Goal: Information Seeking & Learning: Learn about a topic

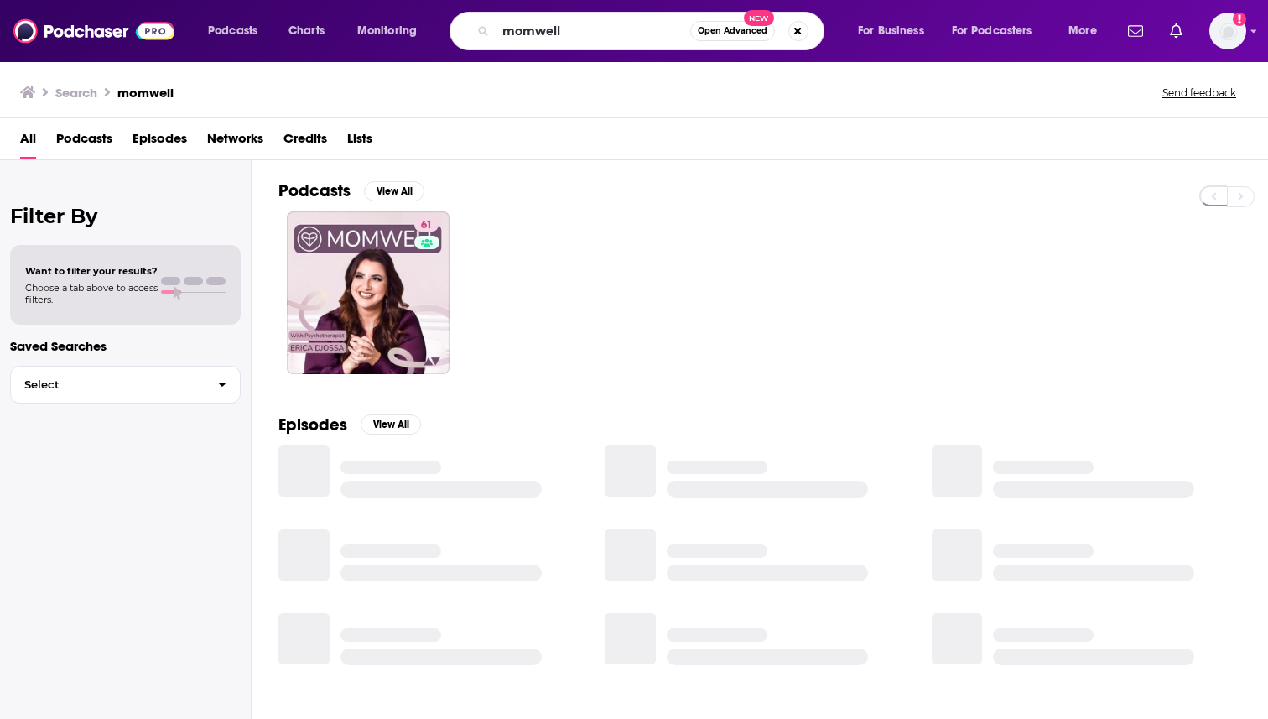
click at [566, 43] on input "momwell" at bounding box center [593, 31] width 195 height 27
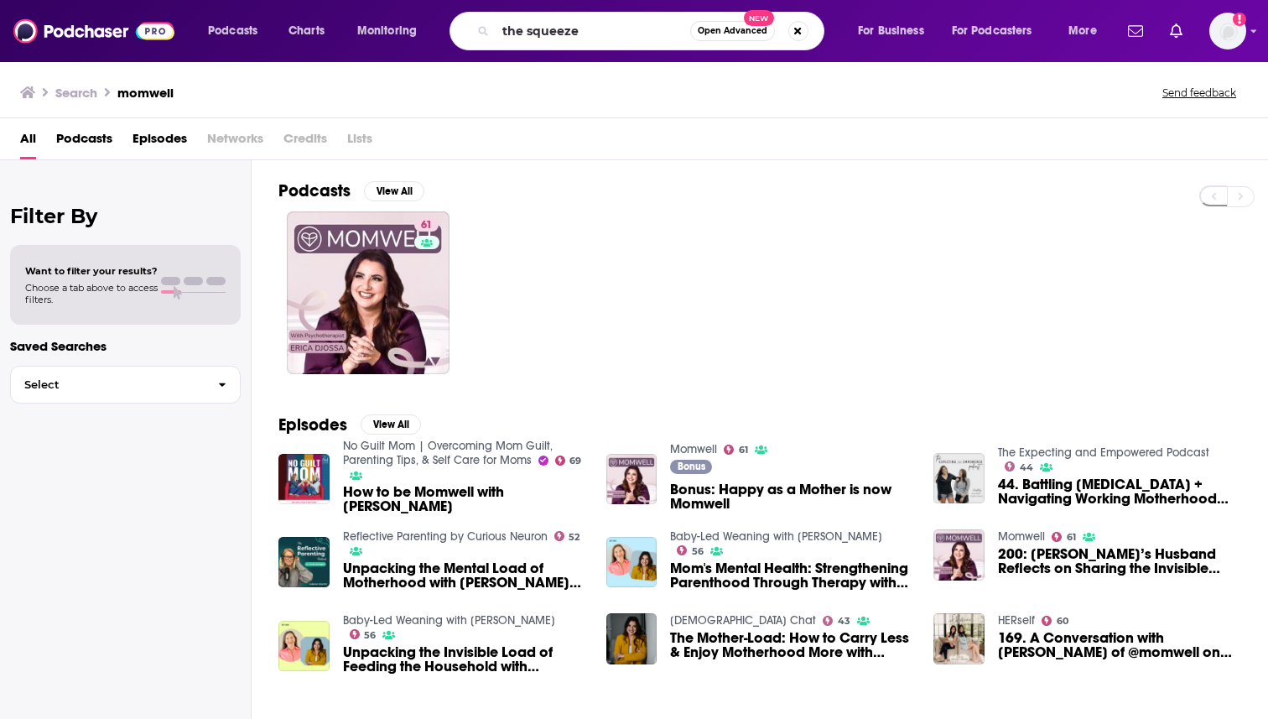
type input "the squeeze"
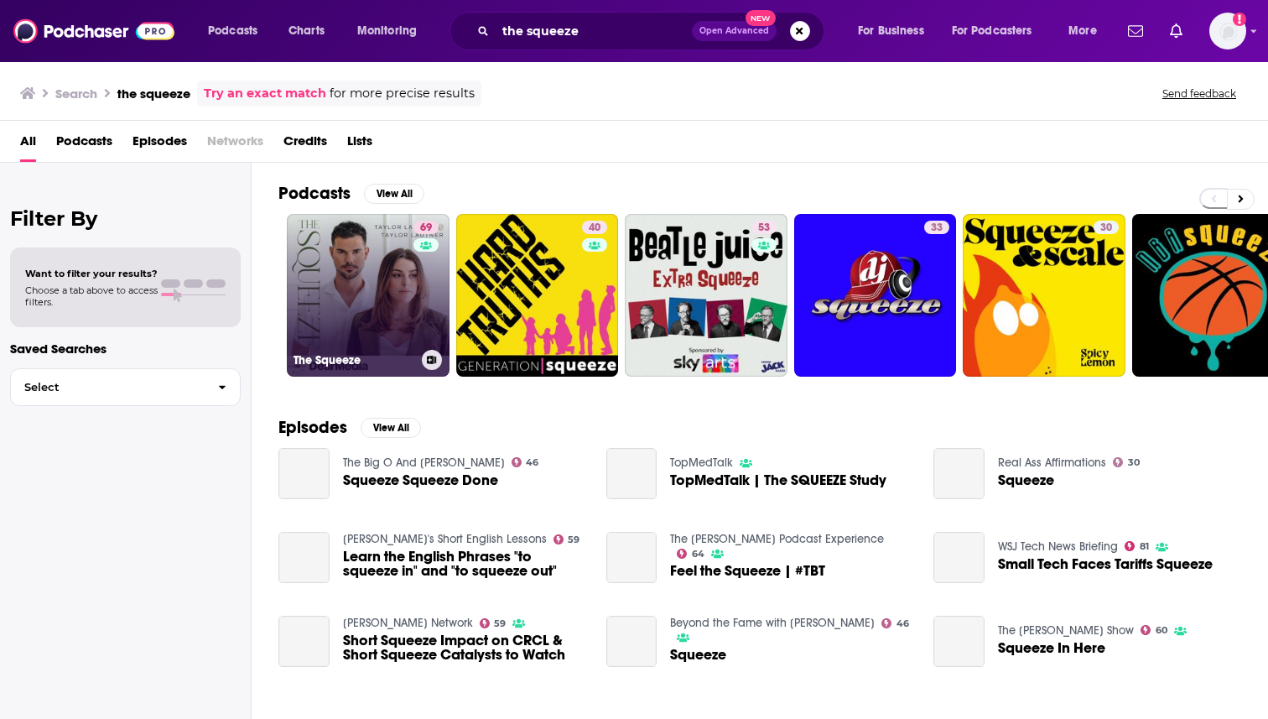
click at [376, 293] on link "69 The Squeeze" at bounding box center [368, 295] width 163 height 163
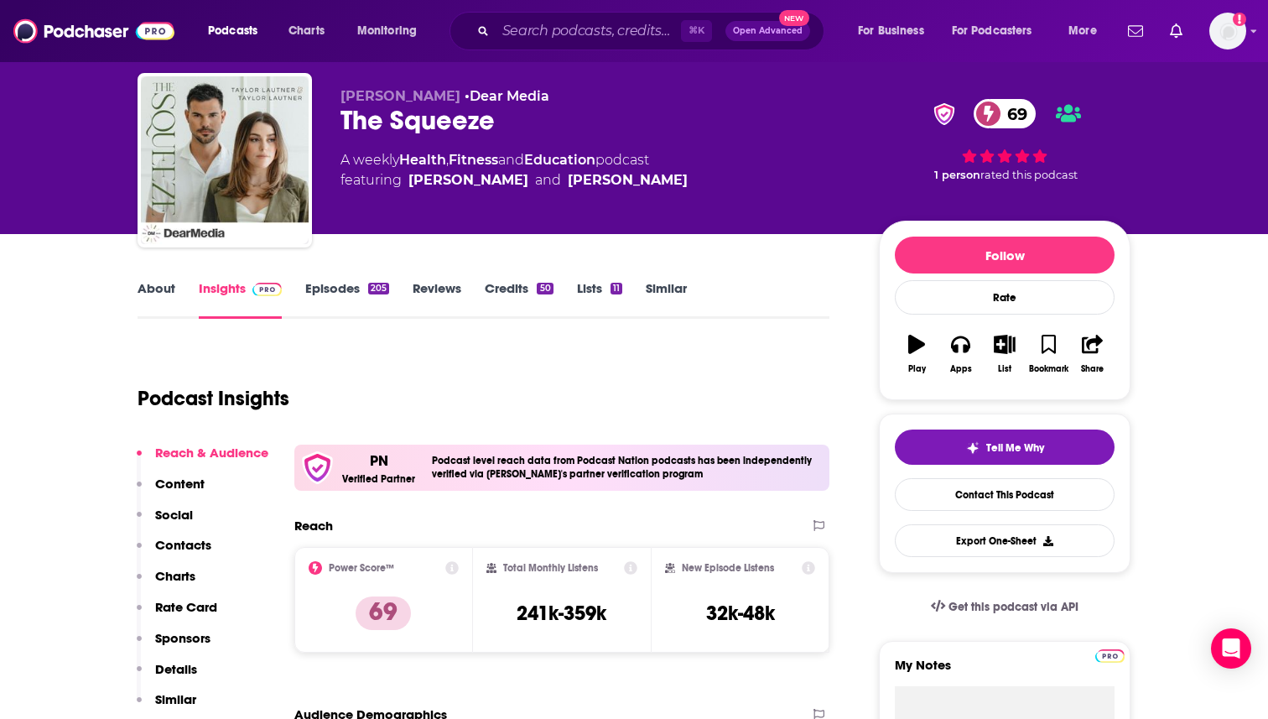
scroll to position [37, 0]
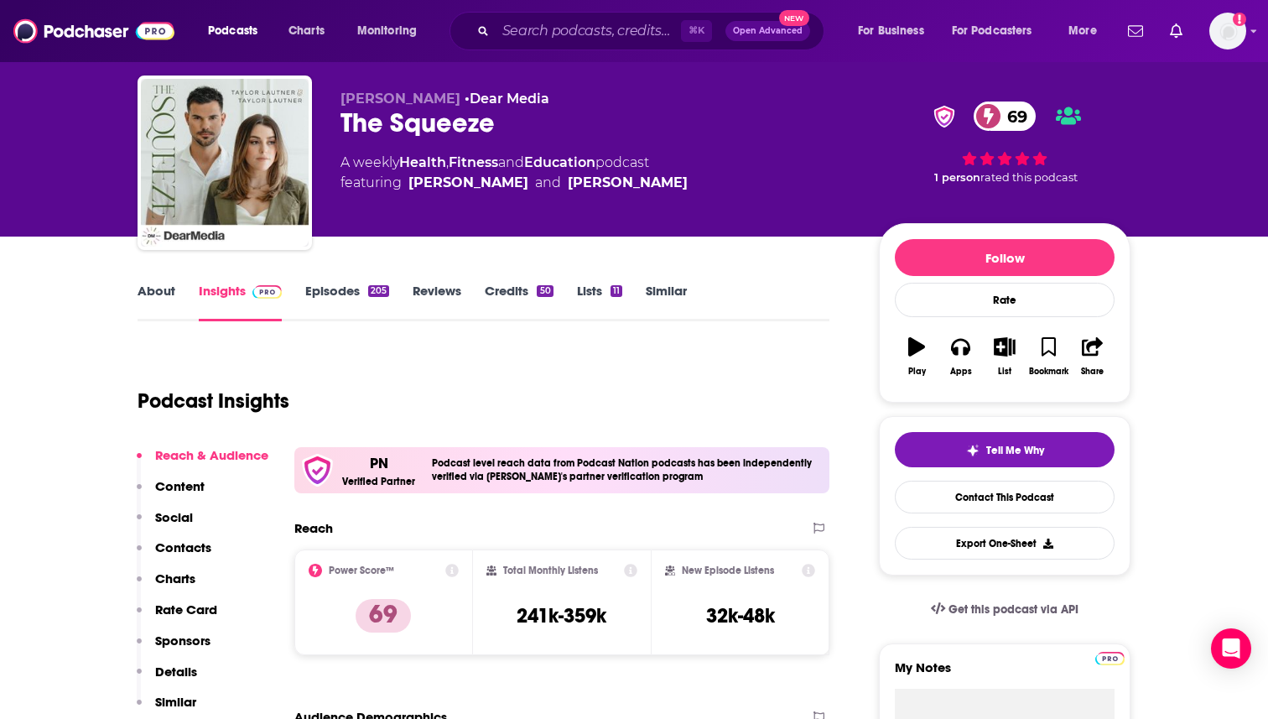
click at [532, 301] on link "Credits 50" at bounding box center [519, 302] width 68 height 39
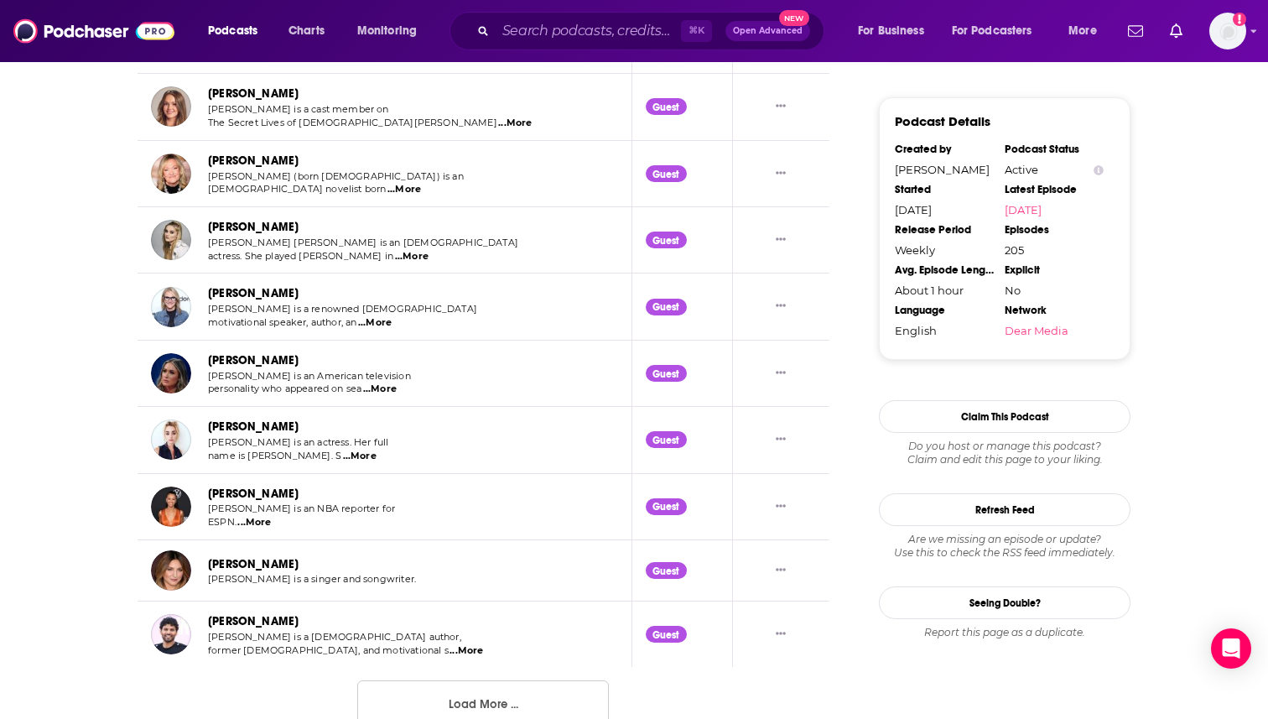
scroll to position [1630, 0]
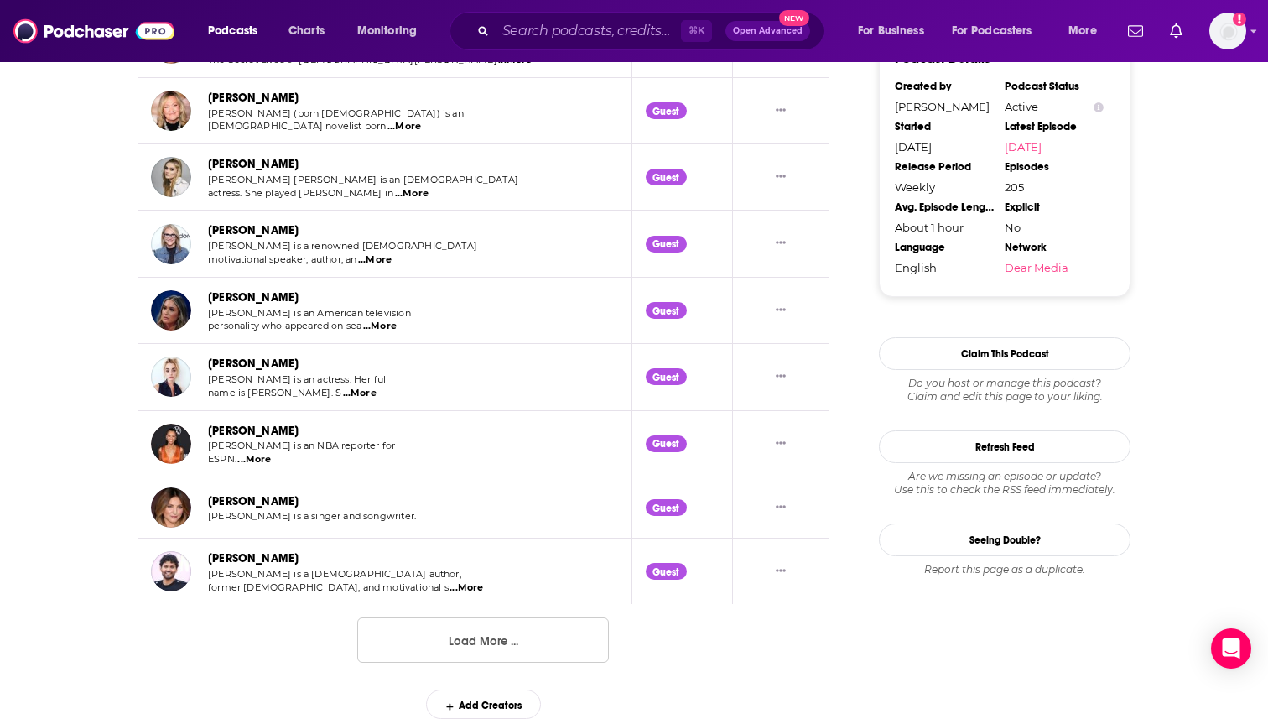
click at [474, 641] on button "Load More ..." at bounding box center [483, 639] width 252 height 45
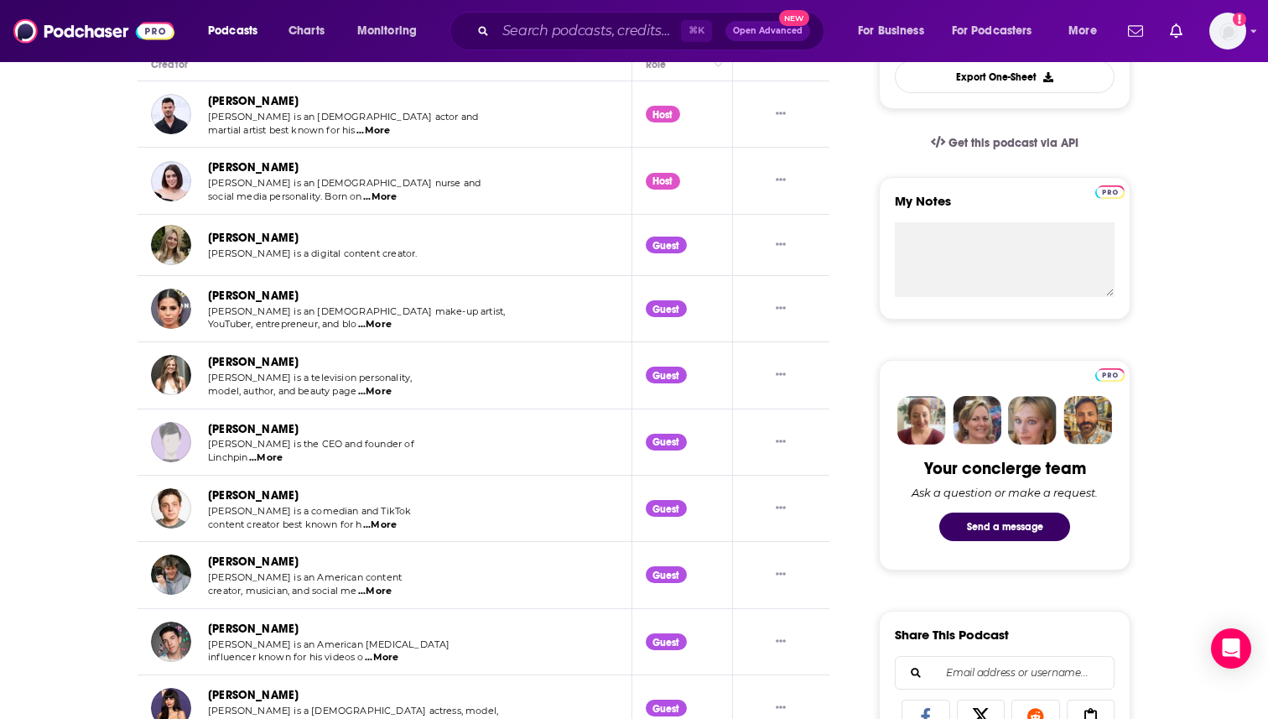
scroll to position [511, 0]
